Goal: Information Seeking & Learning: Learn about a topic

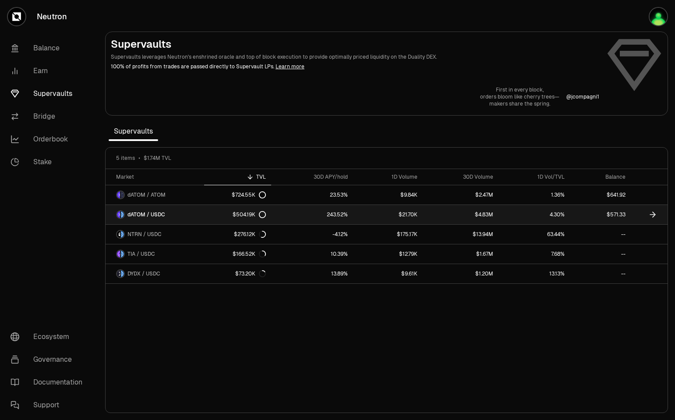
click at [142, 217] on span "dATOM / USDC" at bounding box center [147, 214] width 38 height 7
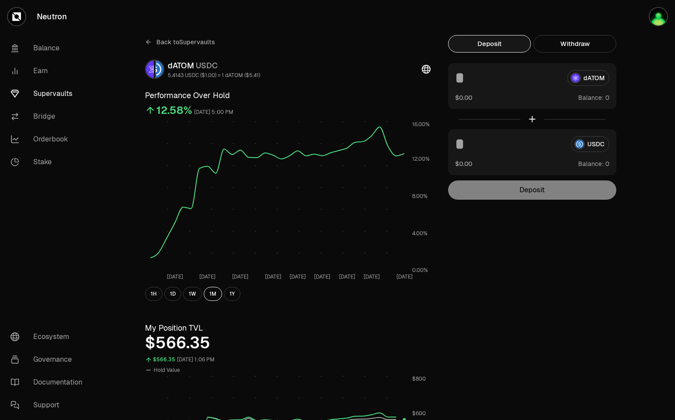
click at [53, 92] on link "Supervaults" at bounding box center [49, 93] width 91 height 23
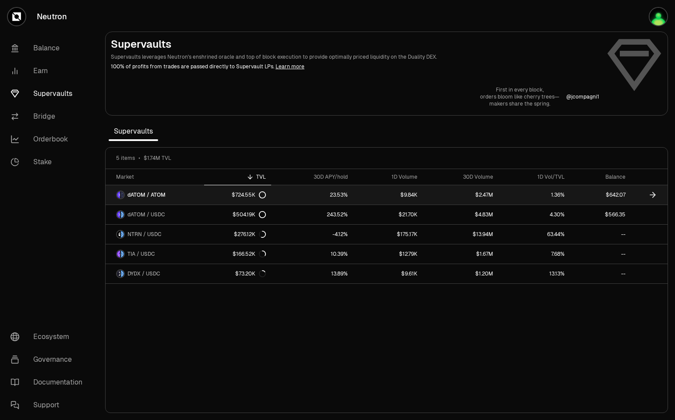
click at [130, 197] on span "dATOM / ATOM" at bounding box center [147, 195] width 38 height 7
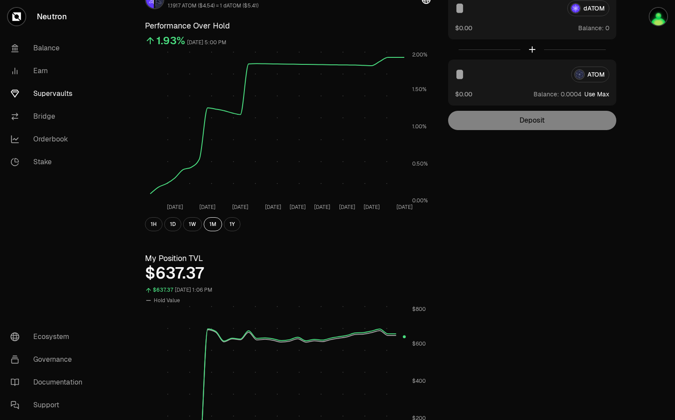
scroll to position [158, 0]
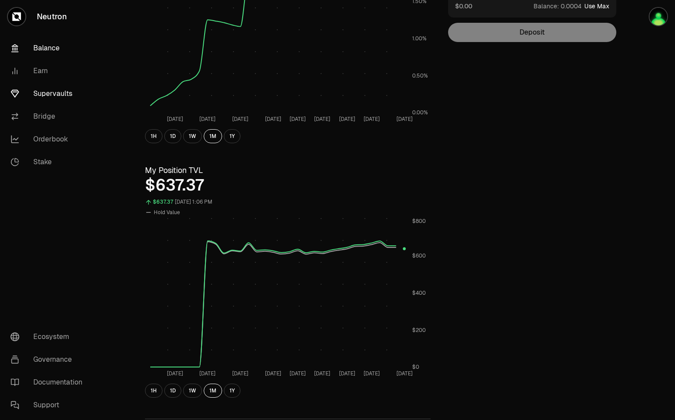
click at [59, 51] on link "Balance" at bounding box center [49, 48] width 91 height 23
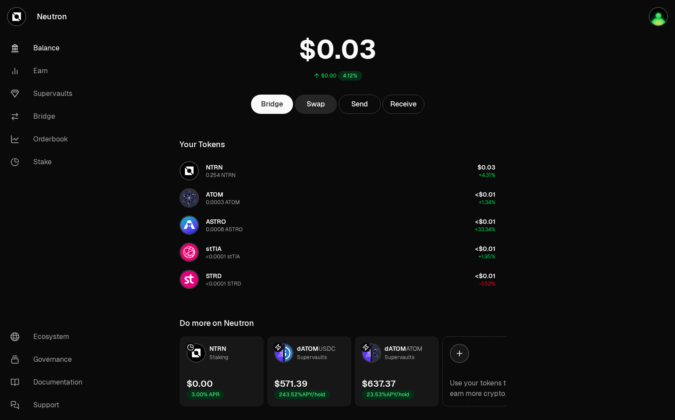
scroll to position [53, 0]
